Goal: Book appointment/travel/reservation

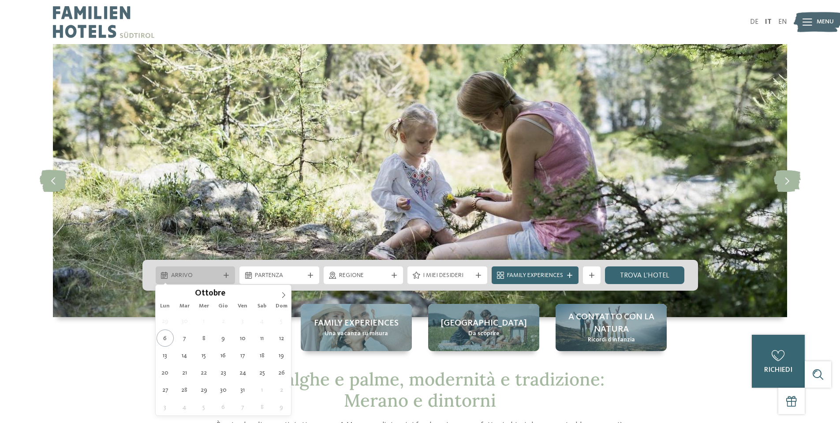
click at [194, 272] on span "Arrivo" at bounding box center [195, 275] width 49 height 9
click at [284, 292] on icon at bounding box center [283, 295] width 6 height 6
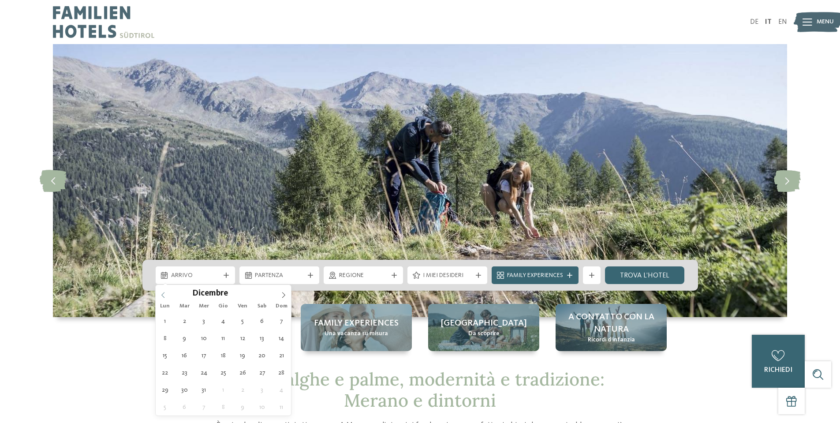
click at [166, 288] on span at bounding box center [163, 292] width 15 height 15
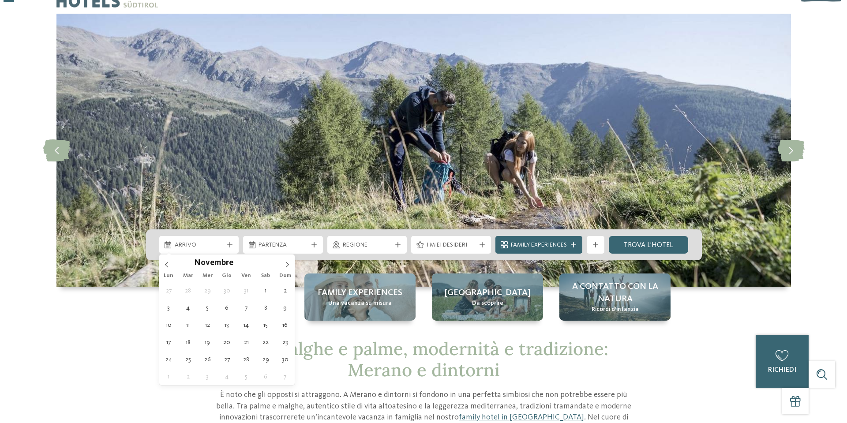
scroll to position [53, 0]
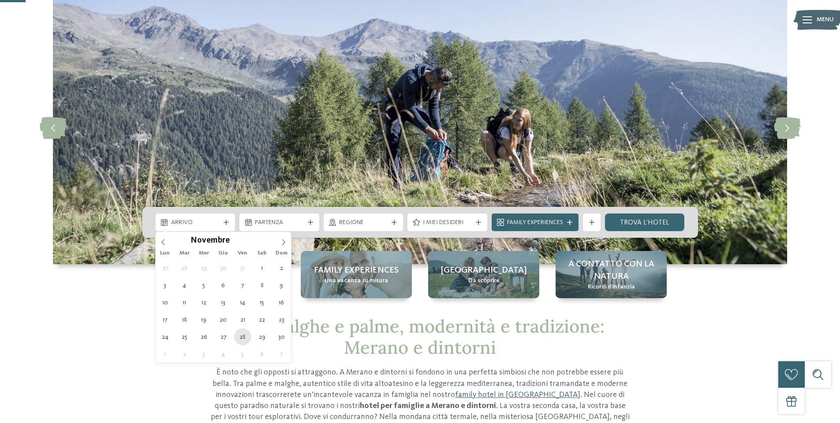
type div "[DATE]"
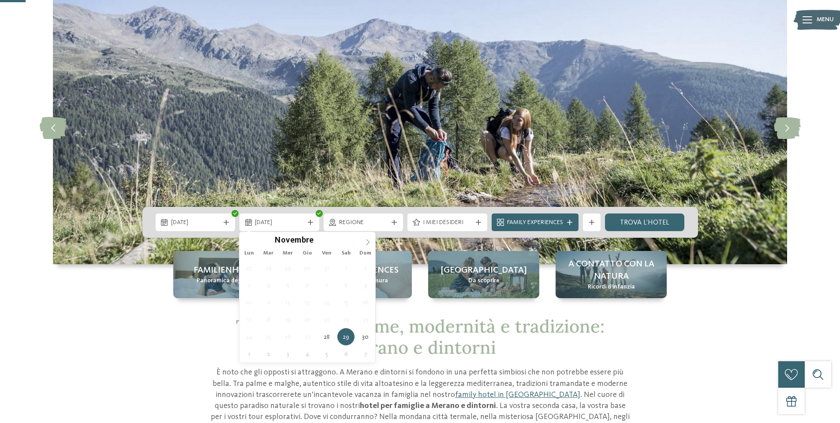
click at [363, 243] on span at bounding box center [367, 239] width 15 height 15
type div "[DATE]"
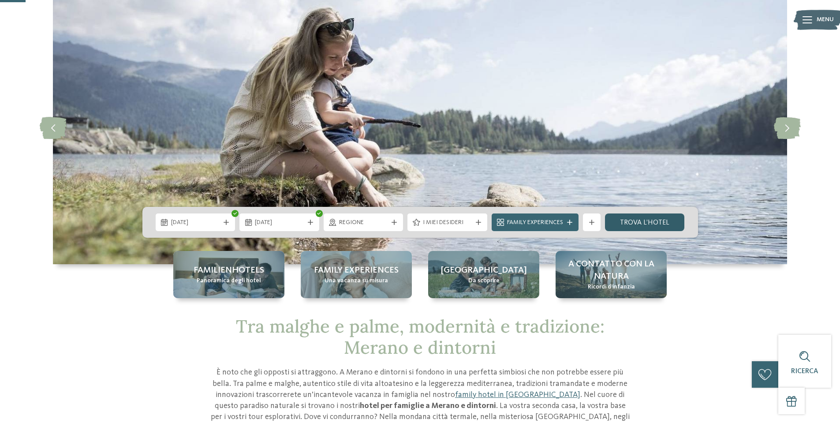
click at [640, 221] on link "trova l’hotel" at bounding box center [645, 222] width 80 height 18
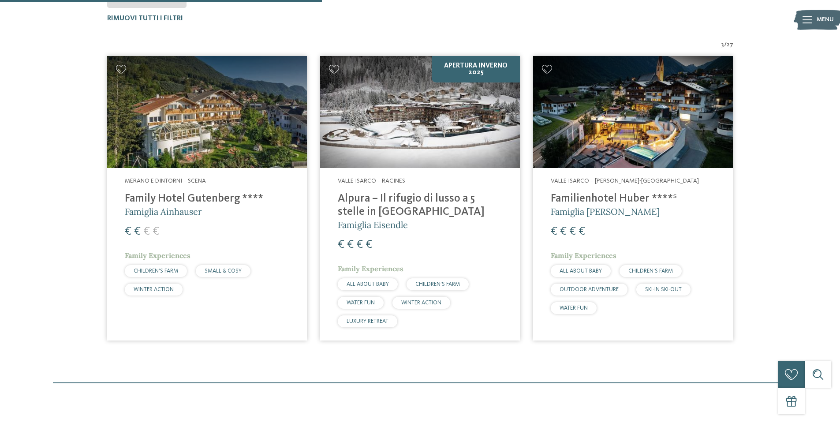
scroll to position [289, 0]
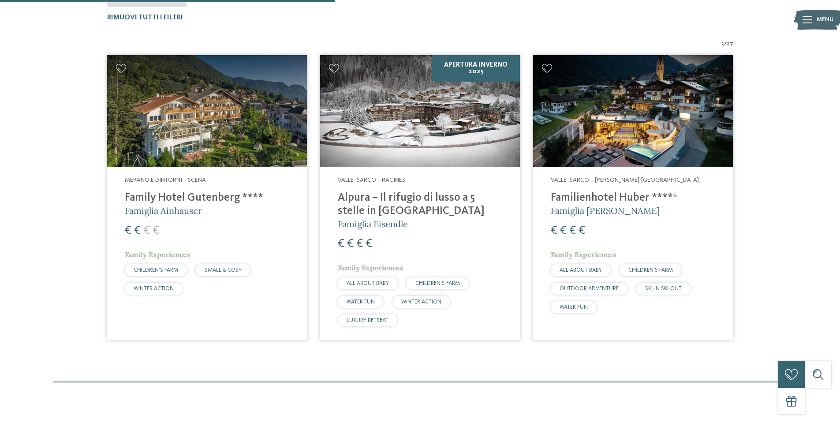
click at [379, 198] on h4 "Alpura – Il rifugio di lusso a 5 stelle in Alto Adige" at bounding box center [420, 204] width 164 height 26
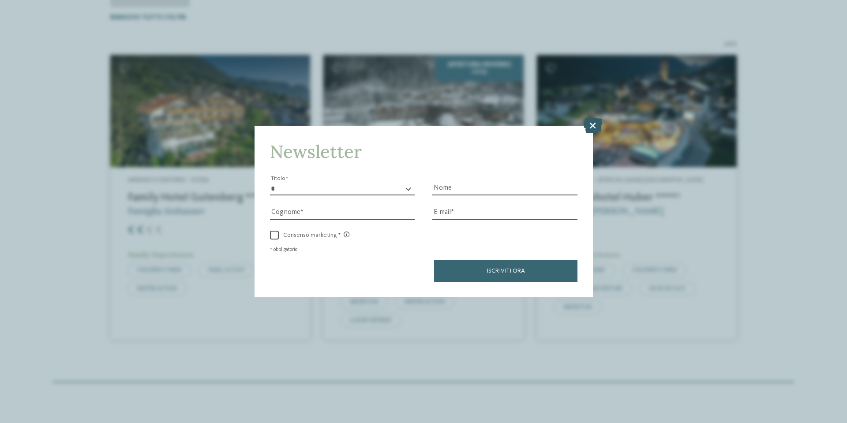
click at [587, 128] on icon at bounding box center [592, 125] width 19 height 15
